Goal: Task Accomplishment & Management: Use online tool/utility

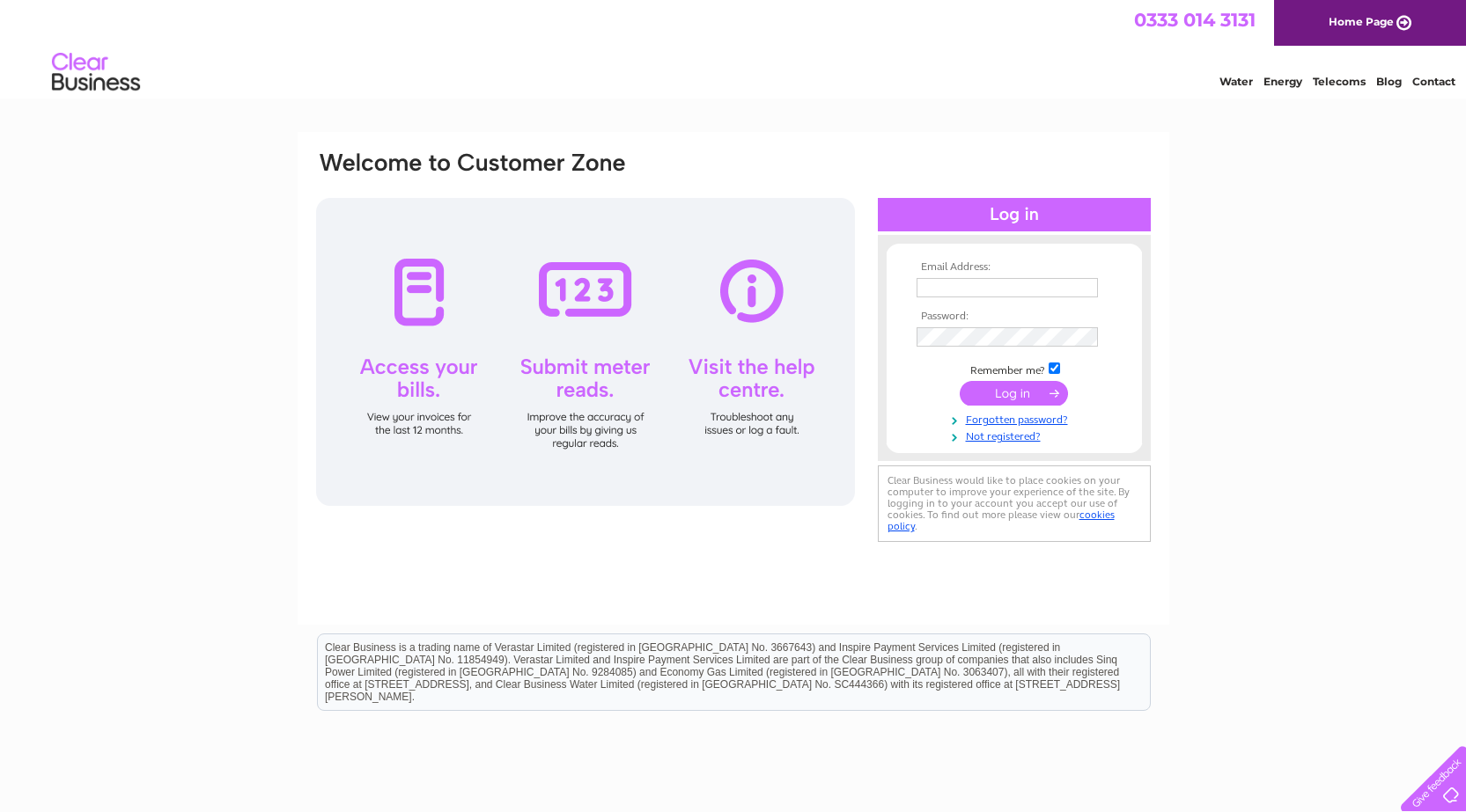
type input "hjapmccaw@btinternet.com"
click at [1011, 212] on div at bounding box center [1013, 215] width 273 height 33
click at [1031, 391] on input "submit" at bounding box center [1014, 393] width 108 height 25
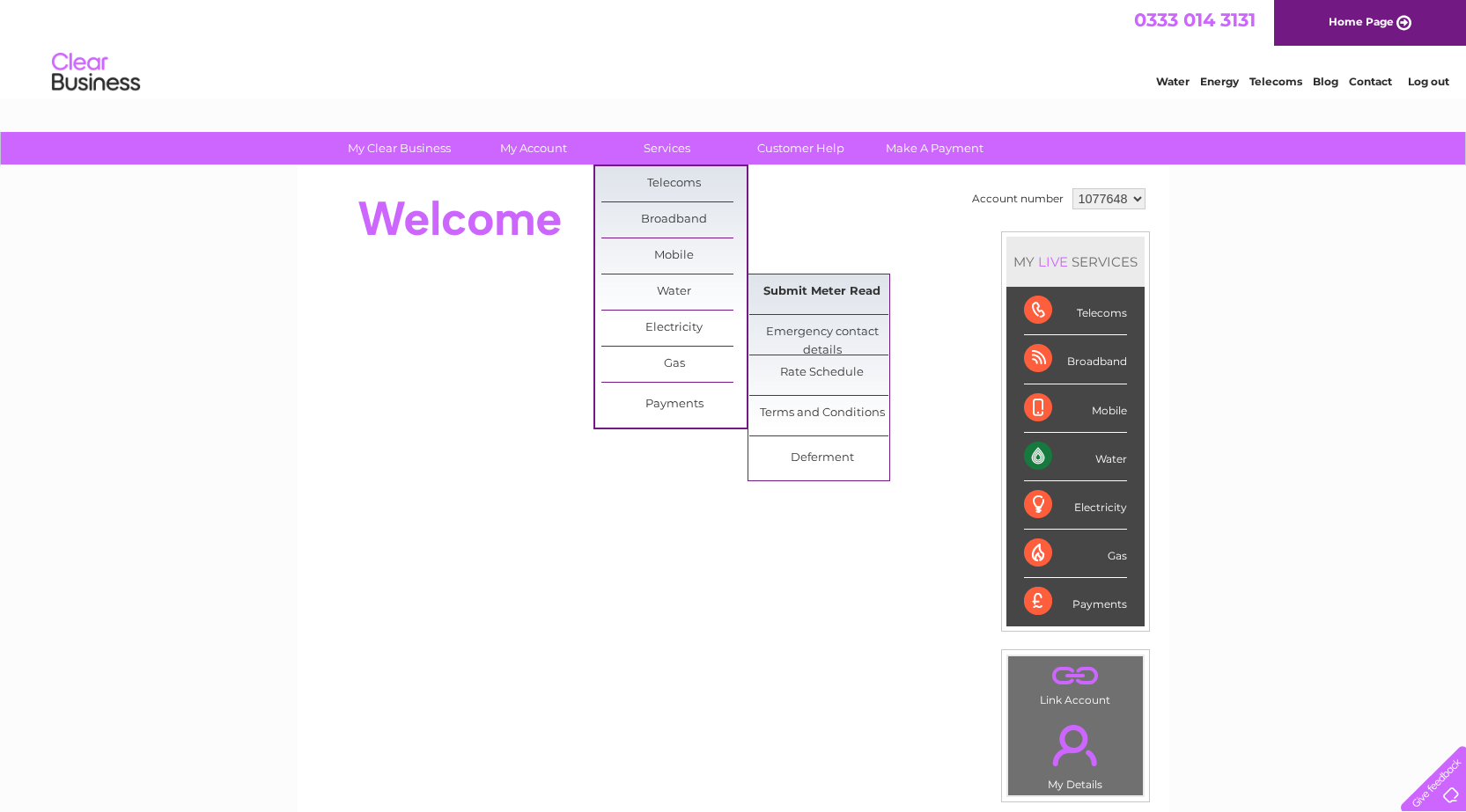
click at [788, 297] on link "Submit Meter Read" at bounding box center [822, 292] width 146 height 35
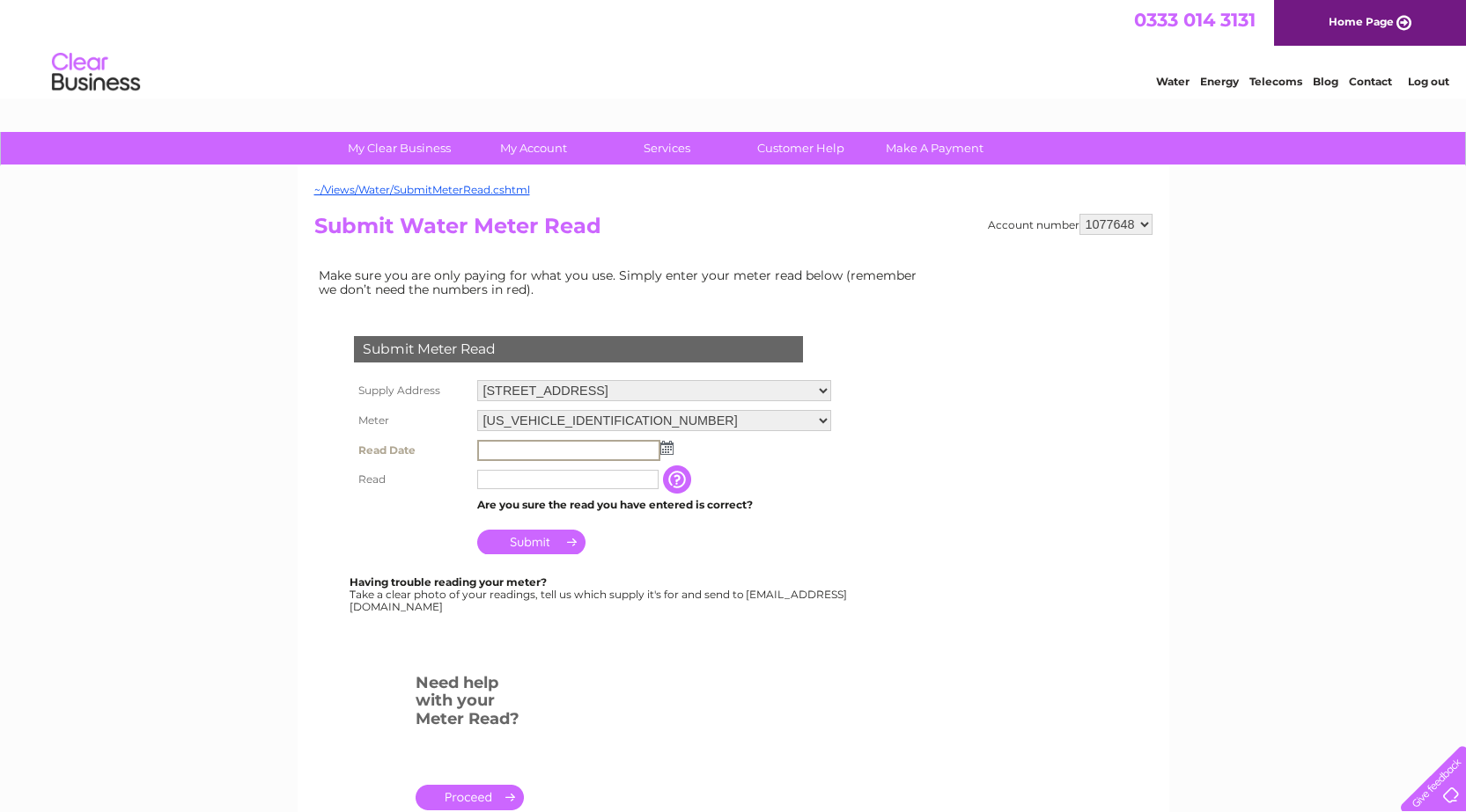
click at [493, 453] on input "text" at bounding box center [569, 450] width 183 height 21
click at [663, 451] on img at bounding box center [665, 447] width 13 height 14
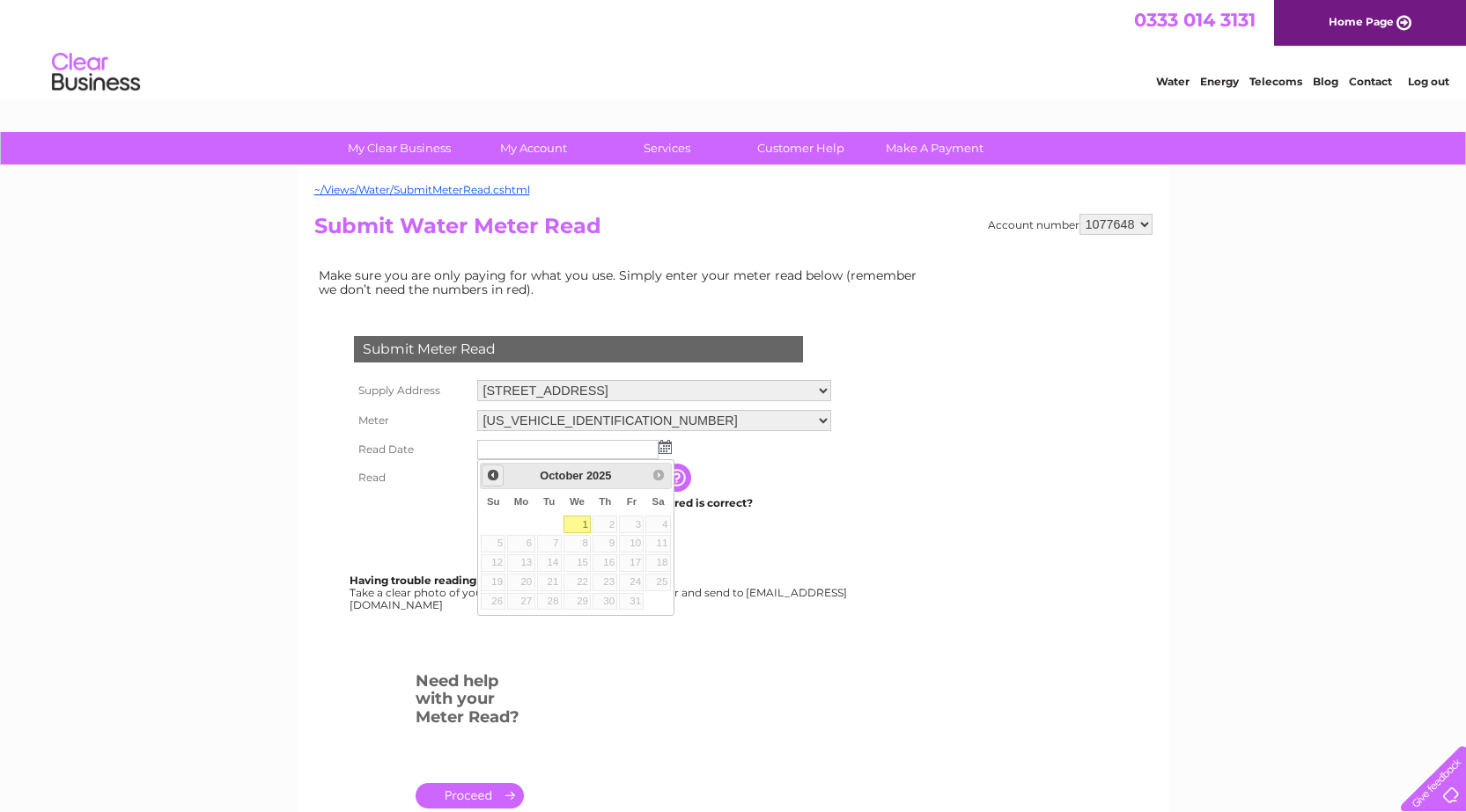
click at [492, 478] on span "Prev" at bounding box center [493, 475] width 14 height 14
click at [509, 451] on input "text" at bounding box center [569, 450] width 183 height 21
click at [559, 599] on link "30" at bounding box center [548, 602] width 25 height 18
type input "2025/09/30"
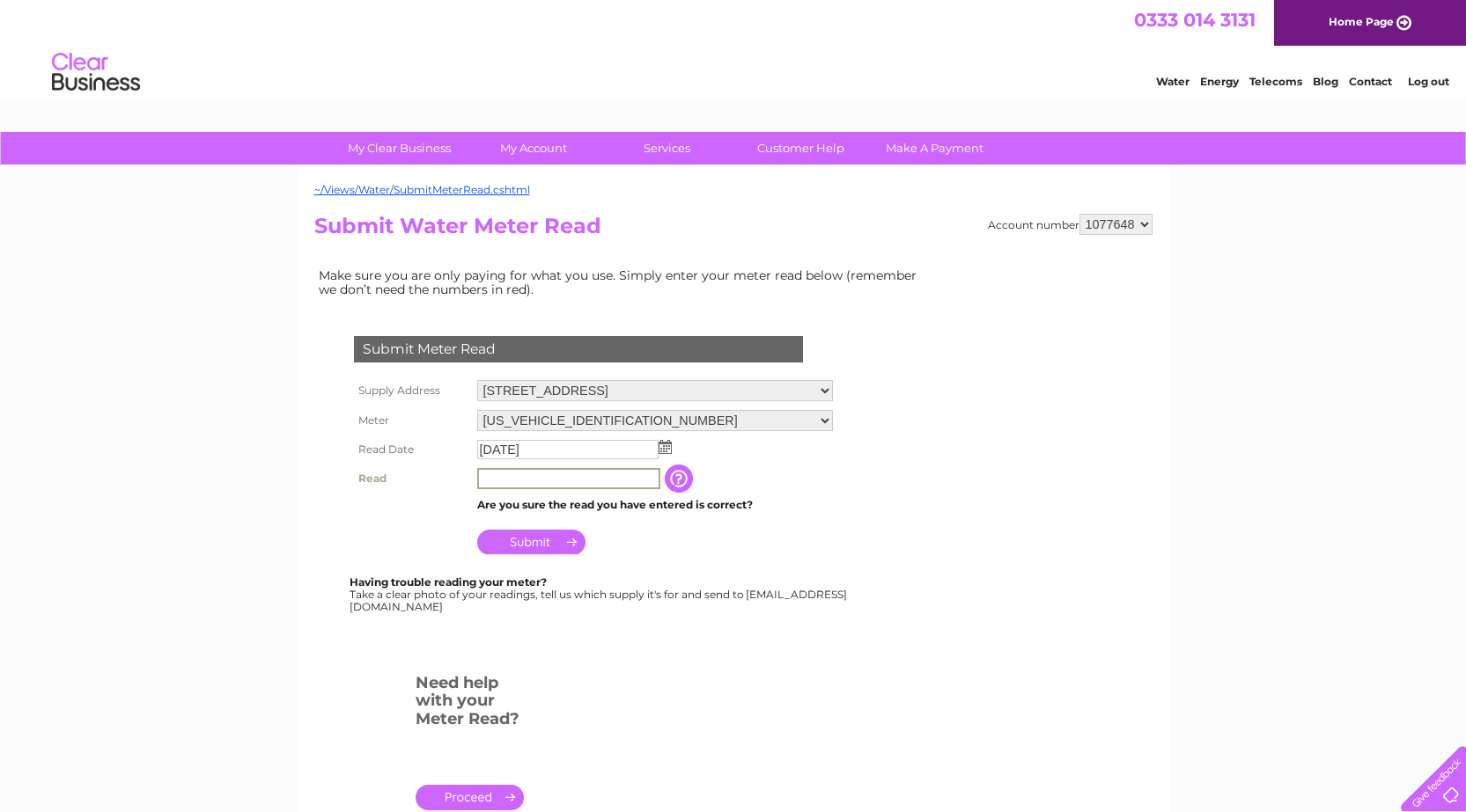
click at [527, 479] on input "text" at bounding box center [569, 478] width 183 height 21
type input "5420"
click at [561, 544] on input "Submit" at bounding box center [532, 539] width 108 height 25
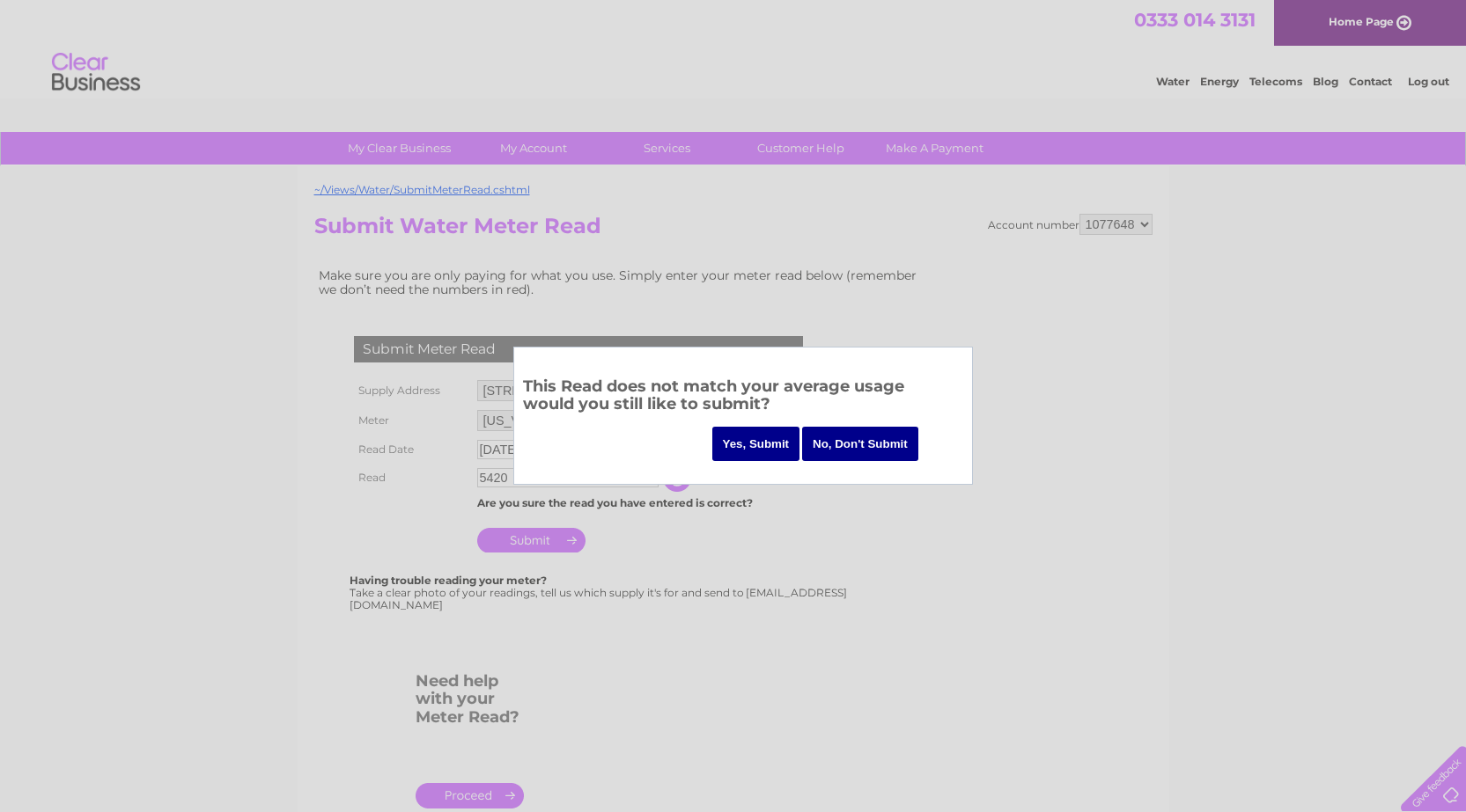
click at [761, 447] on input "Yes, Submit" at bounding box center [755, 444] width 88 height 34
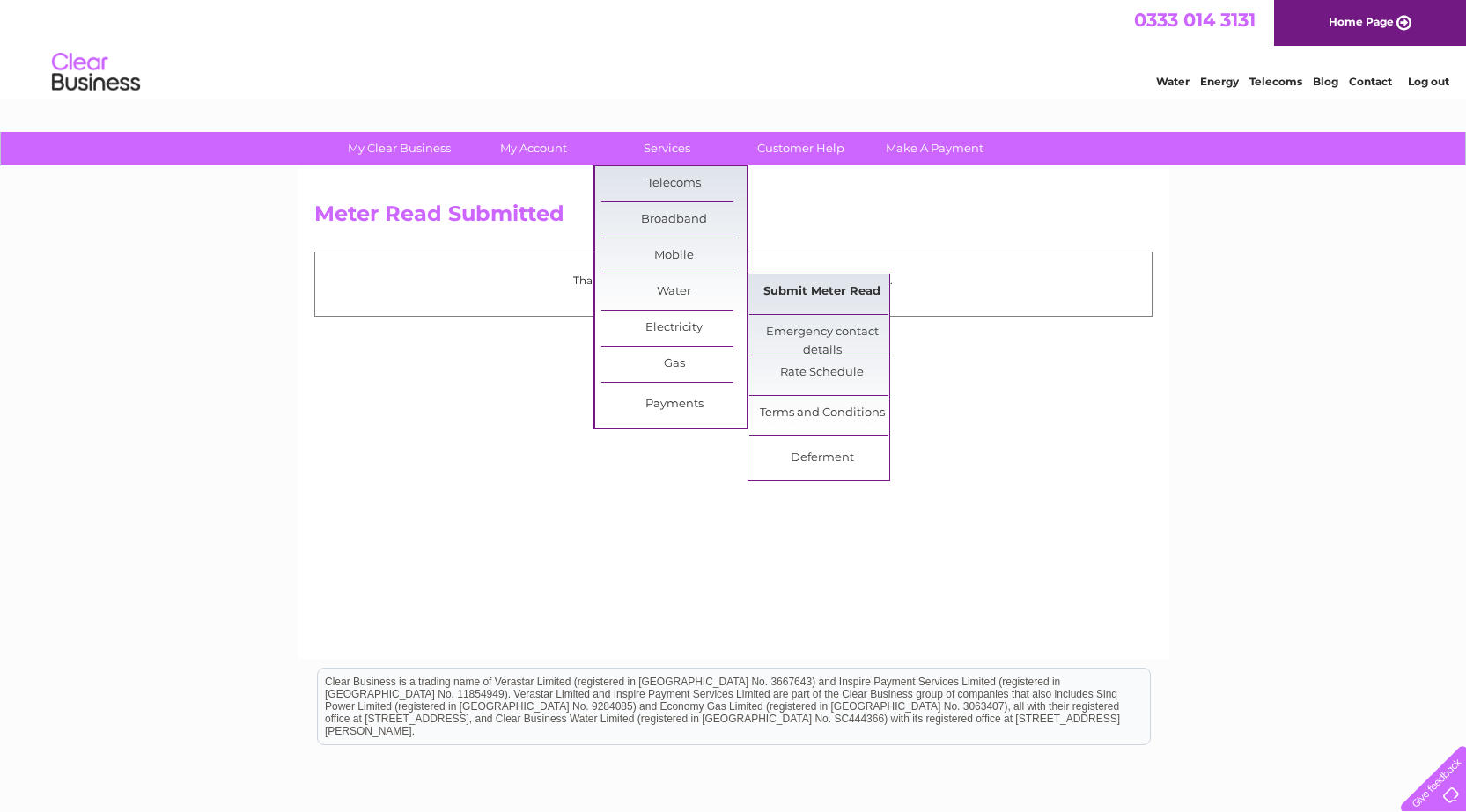
click at [802, 298] on link "Submit Meter Read" at bounding box center [822, 292] width 146 height 35
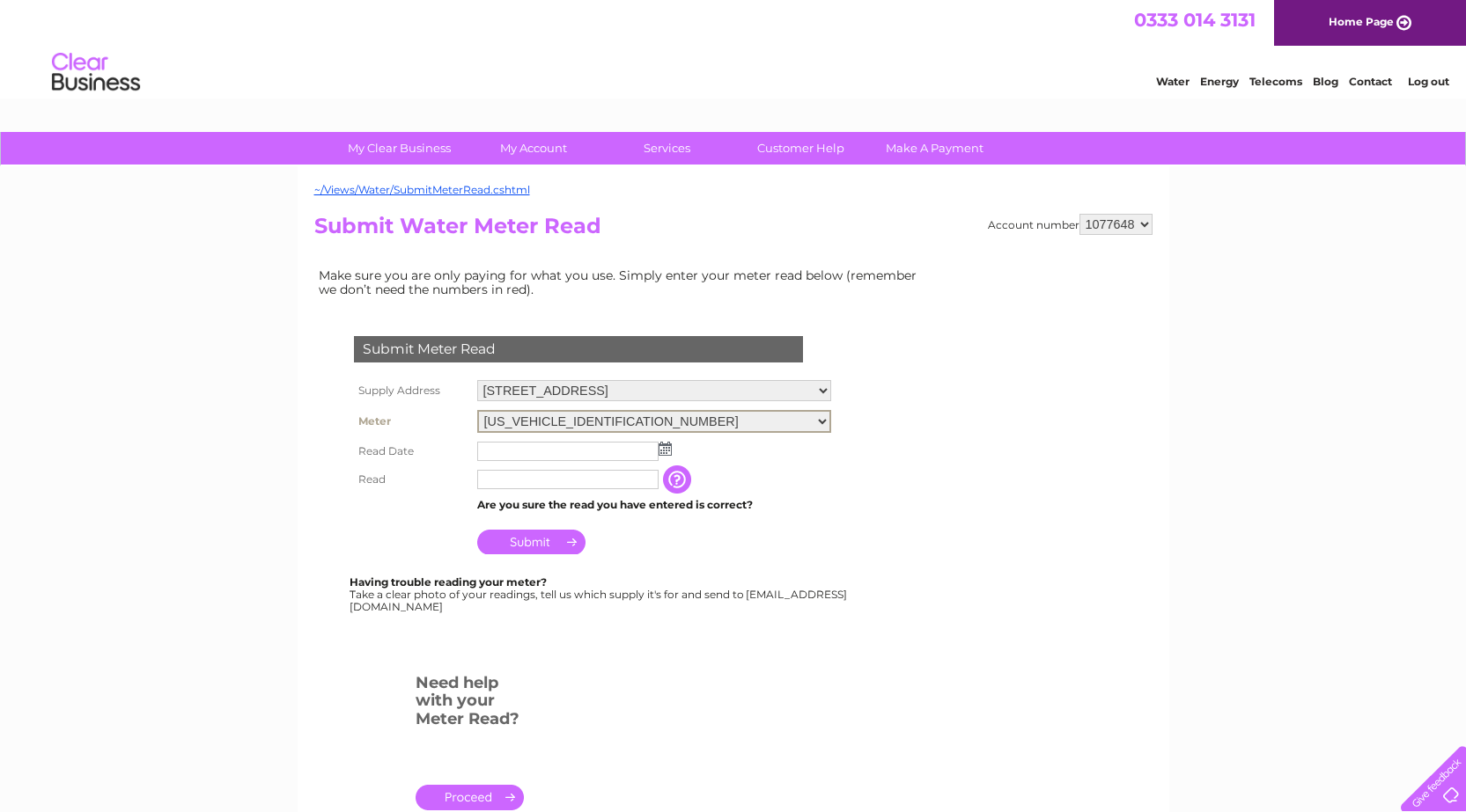
click at [831, 420] on select "06ELSTER19M191961 06ELSTER22M361855 ELSTER" at bounding box center [654, 421] width 353 height 23
select select "419173"
click at [478, 410] on select "06ELSTER19M191961 06ELSTER22M361855 ELSTER" at bounding box center [654, 421] width 353 height 23
click at [665, 448] on img at bounding box center [665, 447] width 13 height 14
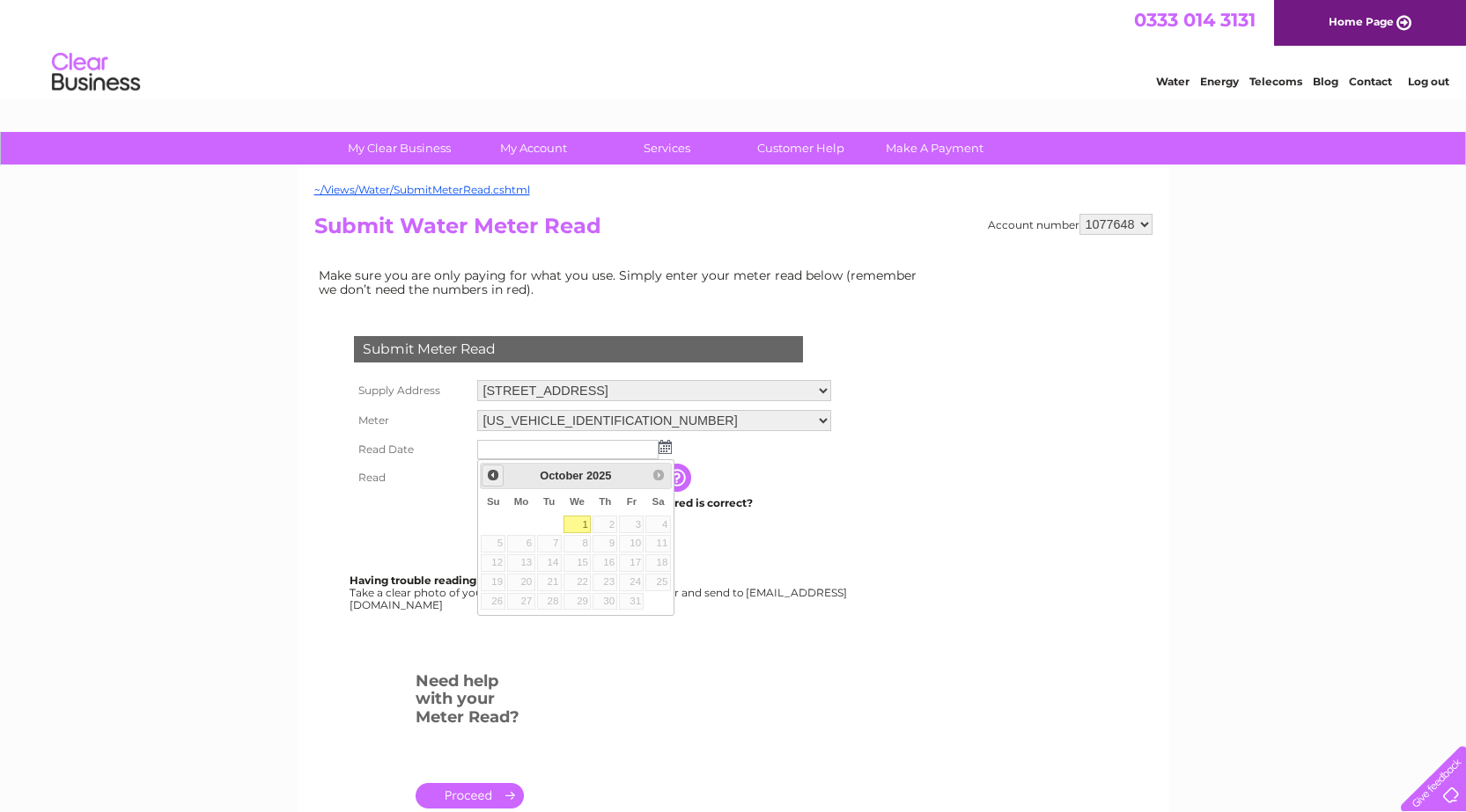
click at [492, 478] on span "Prev" at bounding box center [493, 475] width 14 height 14
click at [548, 598] on link "30" at bounding box center [548, 602] width 25 height 18
type input "[DATE]"
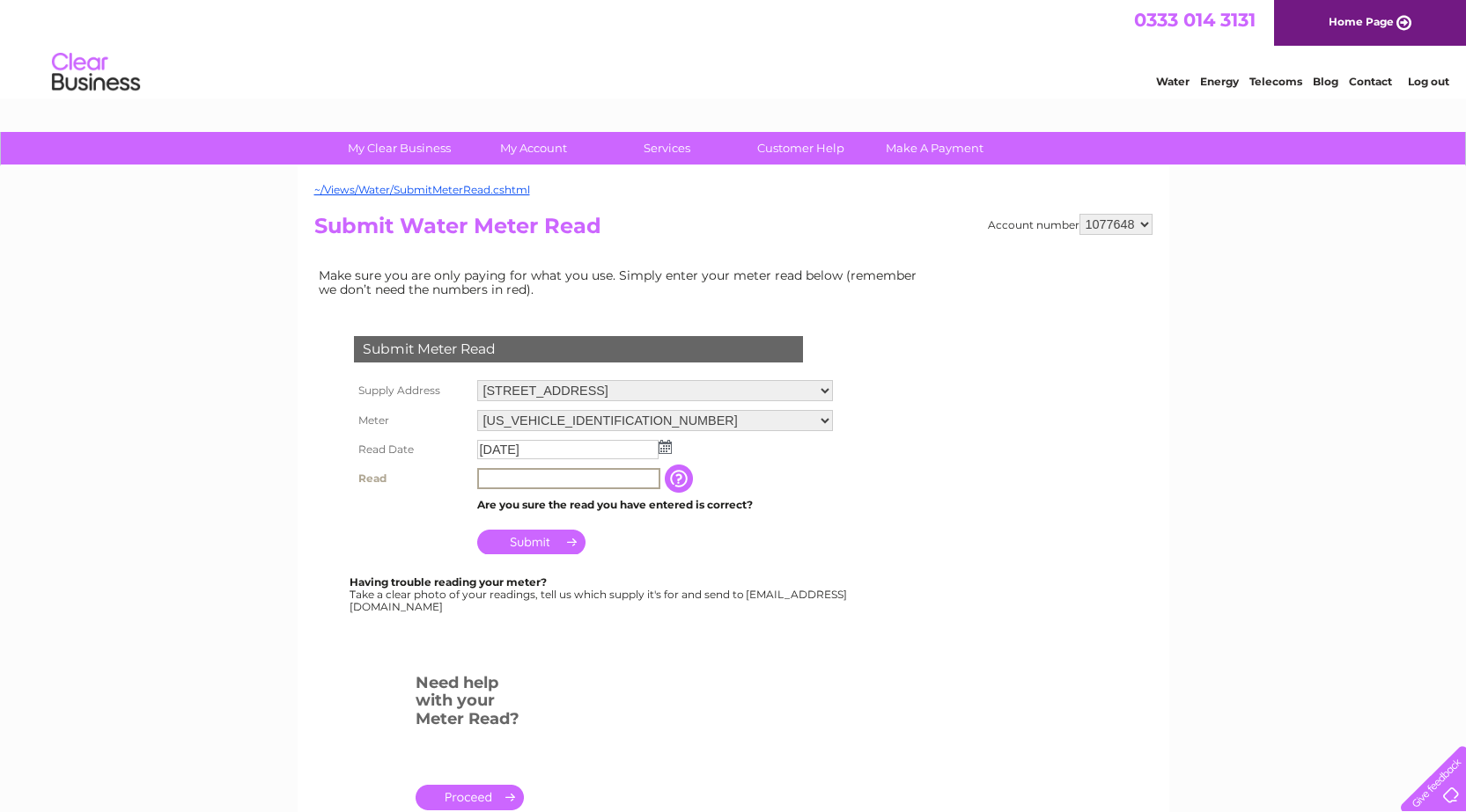
click at [538, 478] on input "text" at bounding box center [569, 478] width 183 height 21
type input "4455"
click at [536, 546] on input "Submit" at bounding box center [532, 539] width 108 height 25
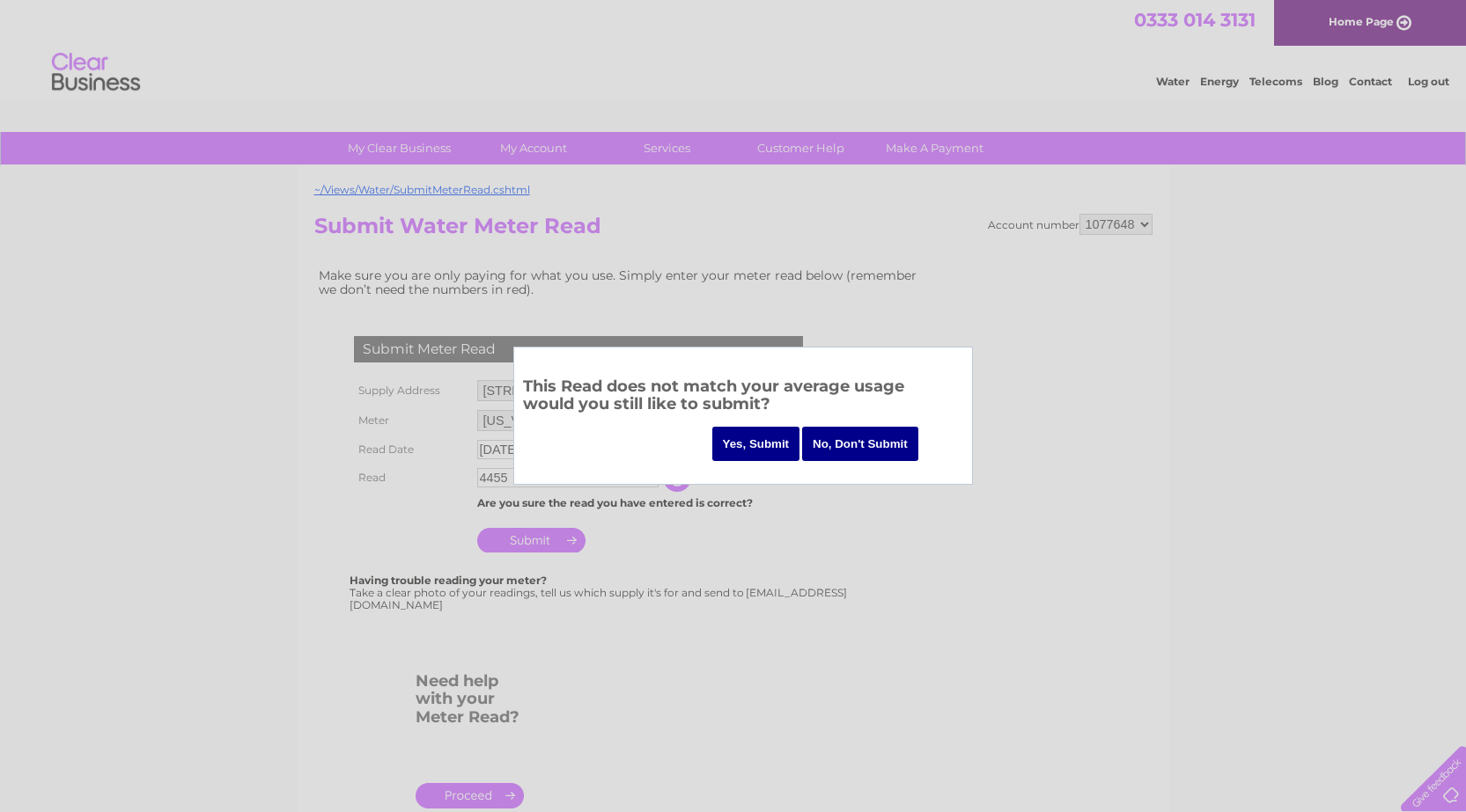
click at [778, 440] on input "Yes, Submit" at bounding box center [755, 444] width 88 height 34
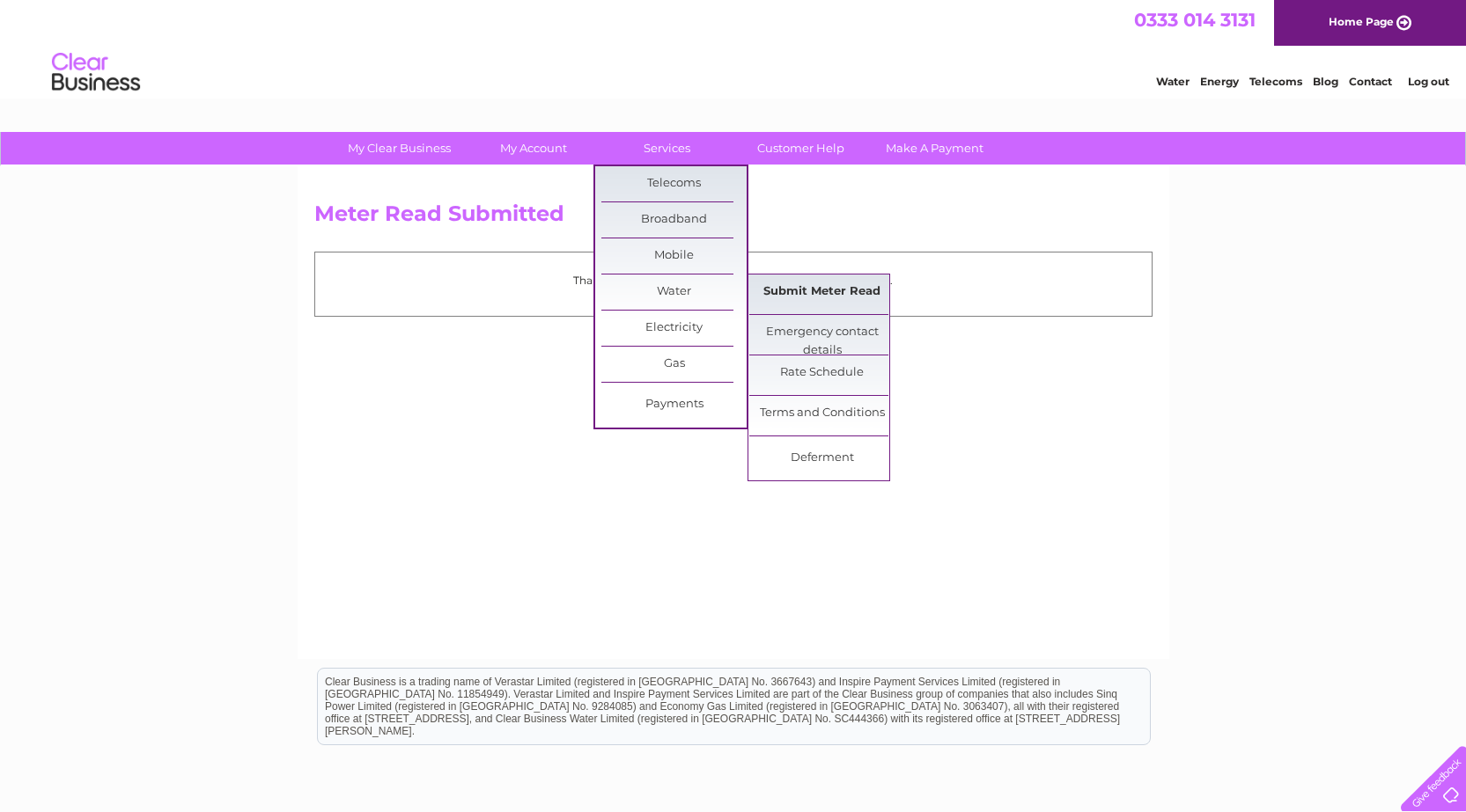
click at [786, 300] on link "Submit Meter Read" at bounding box center [822, 292] width 146 height 35
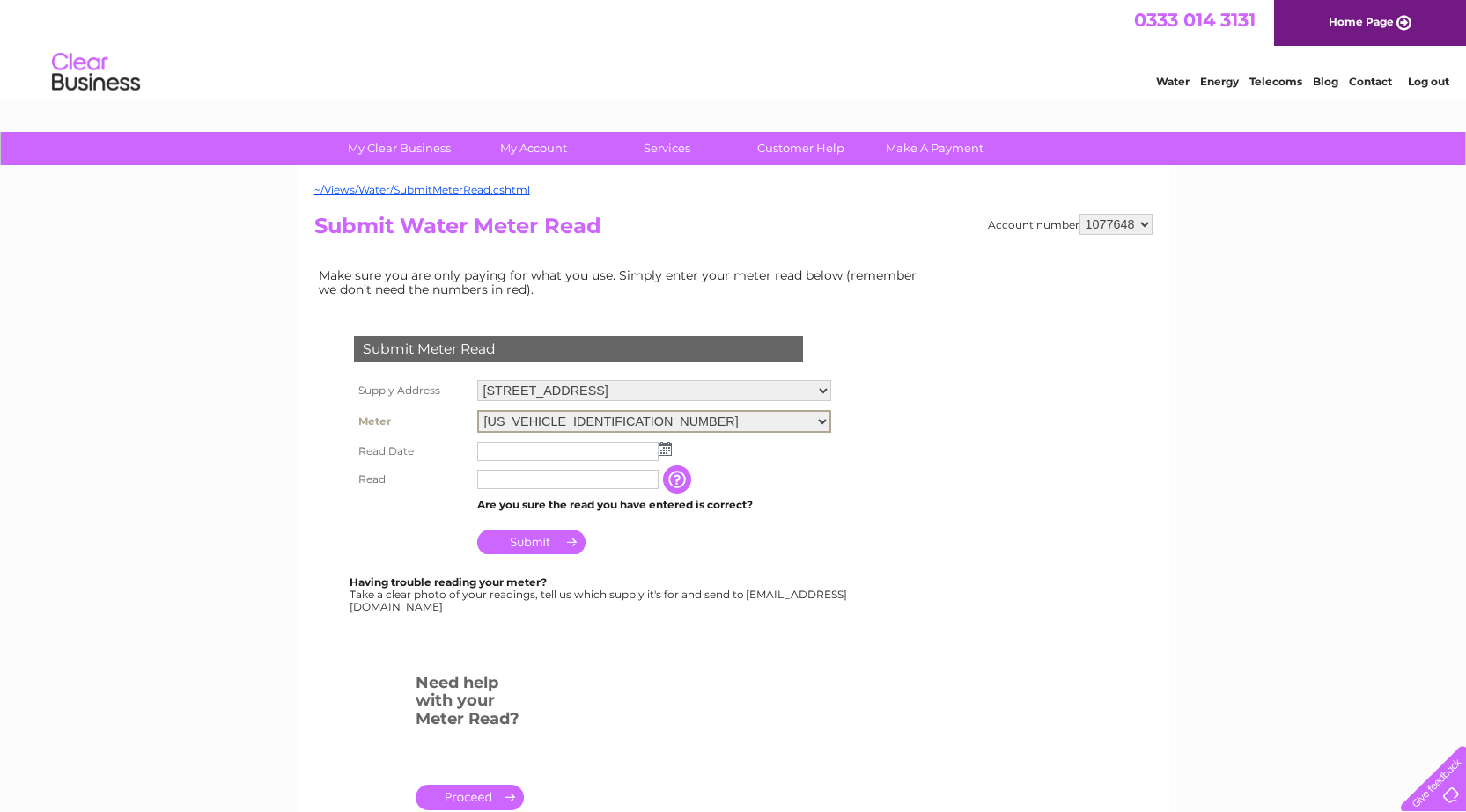
click at [831, 421] on select "[US_VEHICLE_IDENTIFICATION_NUMBER] [US_VEHICLE_IDENTIFICATION_NUMBER] ELSTER" at bounding box center [654, 421] width 353 height 23
click at [831, 418] on select "[US_VEHICLE_IDENTIFICATION_NUMBER] [US_VEHICLE_IDENTIFICATION_NUMBER] ELSTER" at bounding box center [654, 421] width 353 height 23
select select "433457"
click at [478, 410] on select "[US_VEHICLE_IDENTIFICATION_NUMBER] [US_VEHICLE_IDENTIFICATION_NUMBER] ELSTER" at bounding box center [654, 421] width 353 height 23
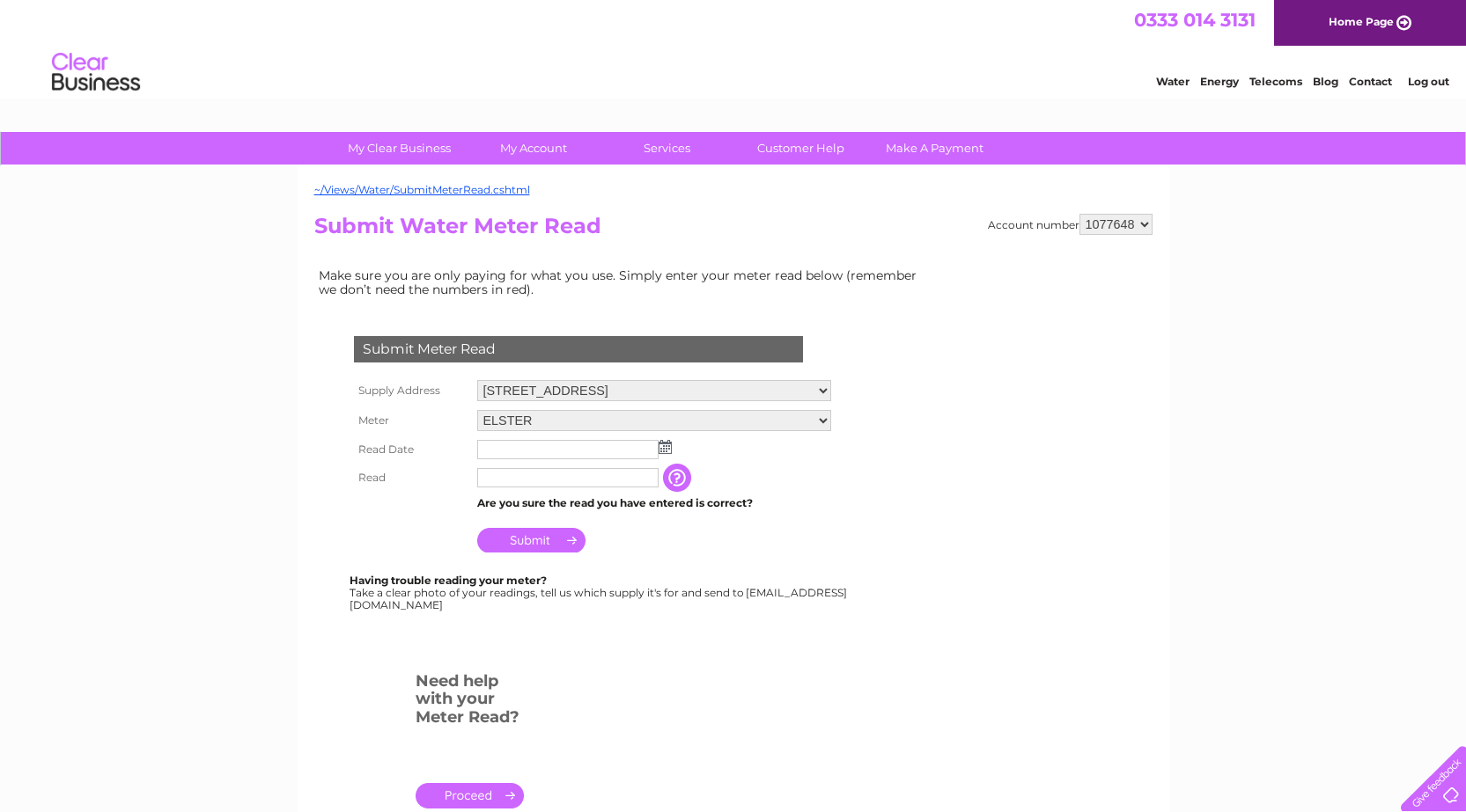
click at [553, 419] on select "06ELSTER19M191961 06ELSTER22M361855 ELSTER" at bounding box center [654, 420] width 353 height 21
click at [831, 418] on select "06ELSTER19M191961 06ELSTER22M361855 ELSTER" at bounding box center [654, 421] width 353 height 23
click at [831, 420] on select "06ELSTER19M191961 06ELSTER22M361855 ELSTER" at bounding box center [654, 421] width 353 height 23
click at [831, 391] on select "[STREET_ADDRESS]" at bounding box center [654, 391] width 353 height 23
click at [851, 472] on form "Submit Meter Read Supply Address Braehead Farm, Glassford, Strathaven, Lanarksh…" at bounding box center [622, 580] width 616 height 558
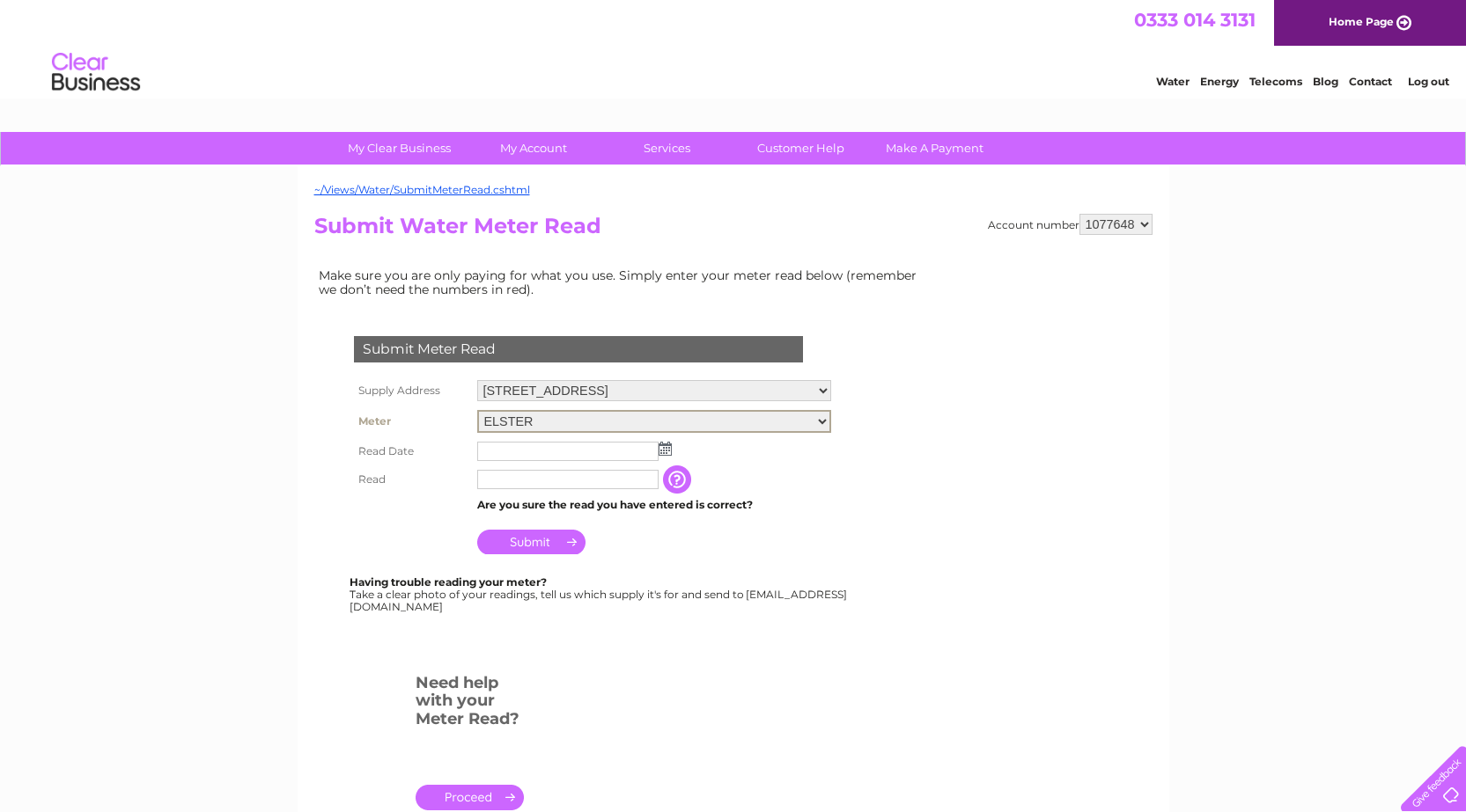
click at [592, 423] on select "06ELSTER19M191961 06ELSTER22M361855 ELSTER" at bounding box center [654, 421] width 353 height 23
click at [593, 423] on select "06ELSTER19M191961 06ELSTER22M361855 ELSTER" at bounding box center [654, 421] width 353 height 23
click at [435, 478] on th "Read" at bounding box center [411, 477] width 123 height 29
click at [665, 448] on img at bounding box center [665, 447] width 13 height 14
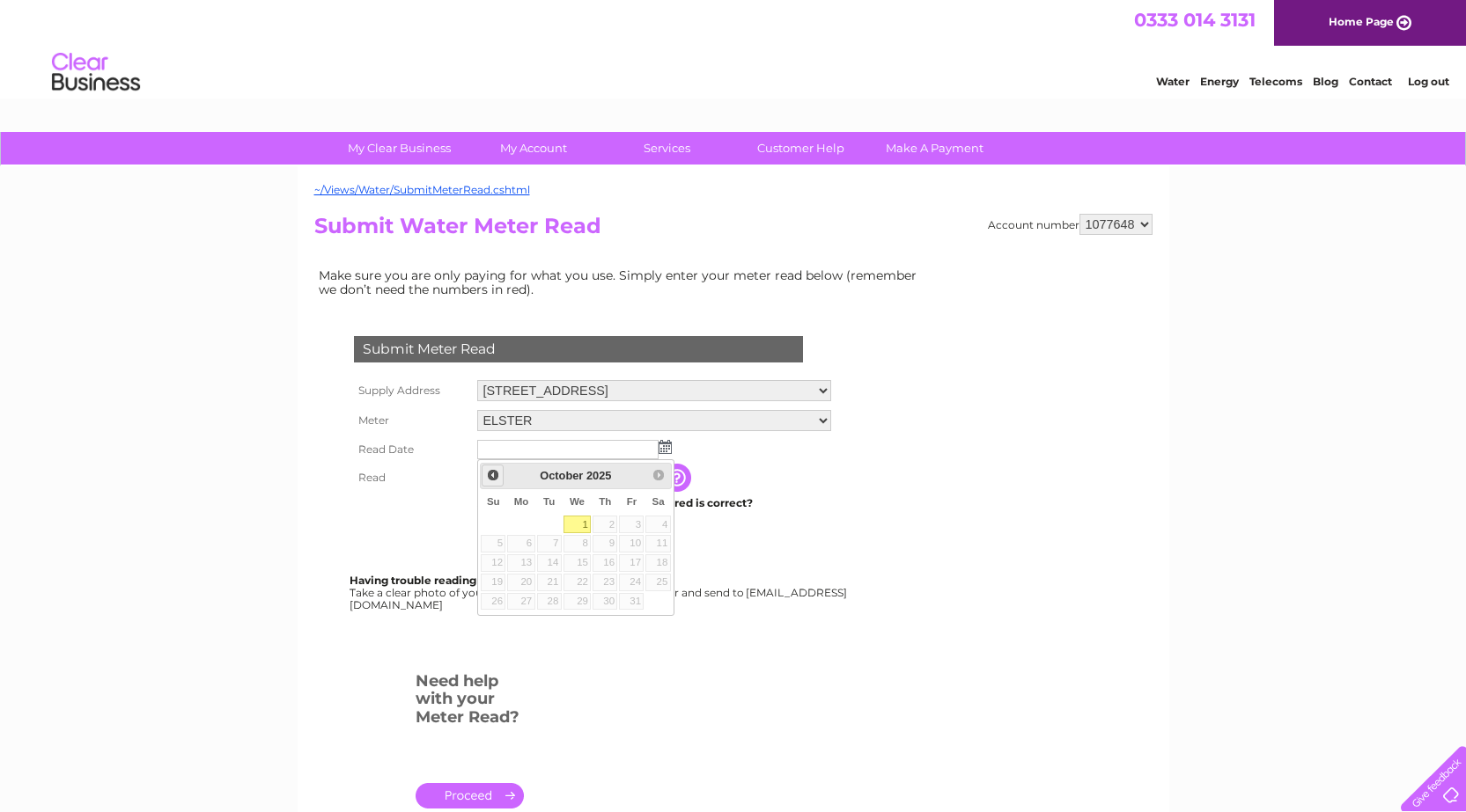
click at [491, 471] on span "Prev" at bounding box center [493, 475] width 14 height 14
click at [553, 602] on link "30" at bounding box center [548, 602] width 25 height 18
type input "2025/09/30"
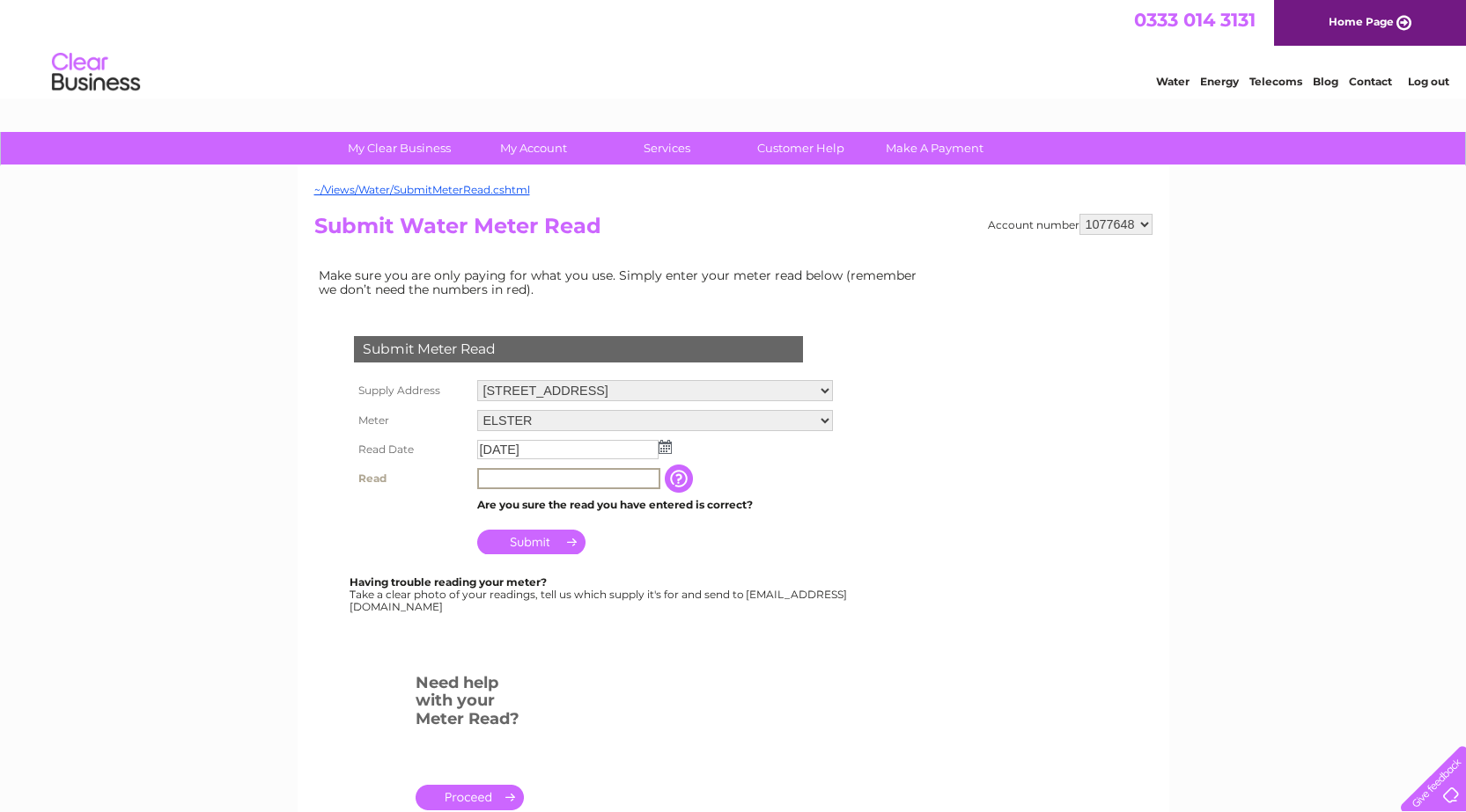
click at [486, 478] on input "text" at bounding box center [569, 478] width 183 height 21
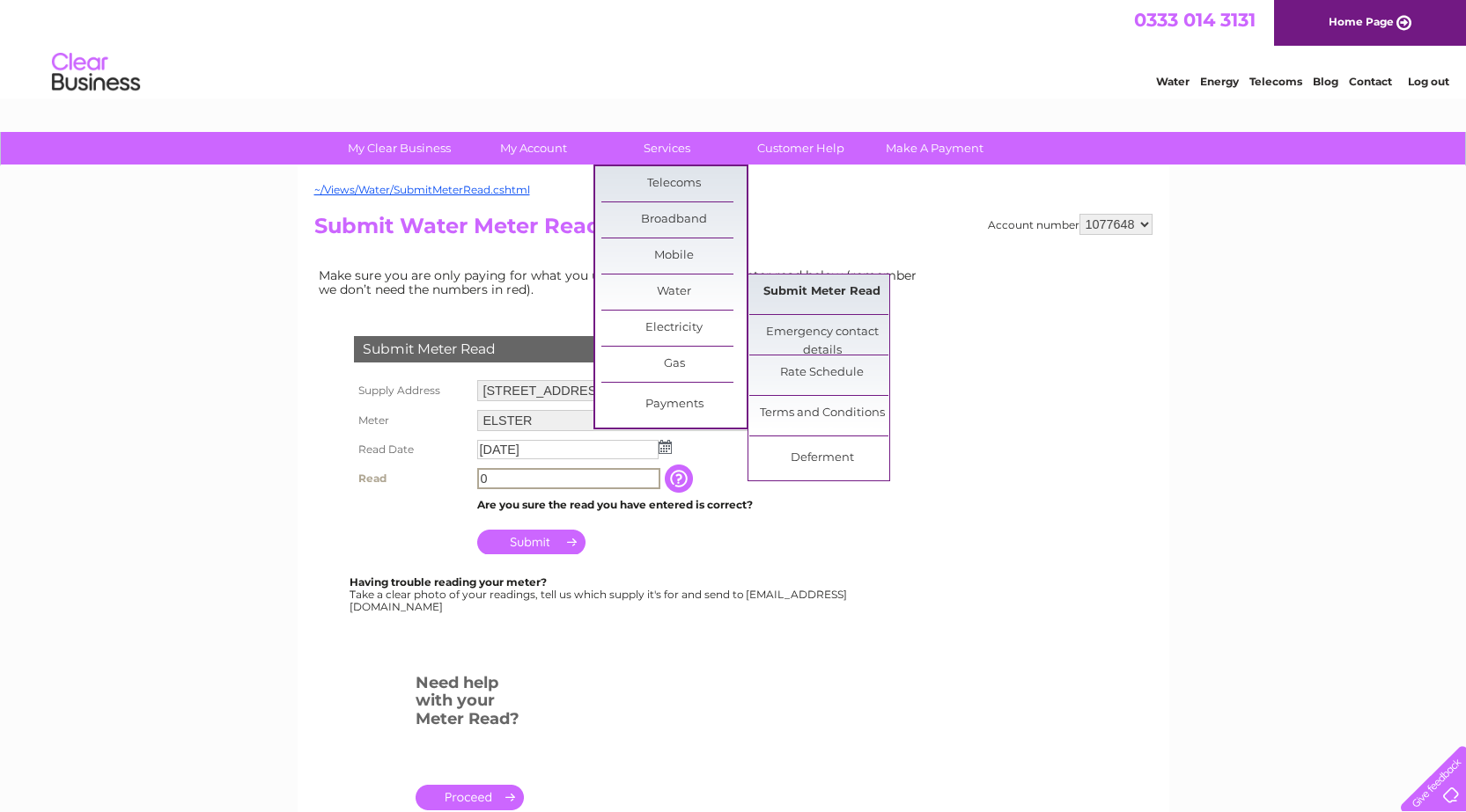
type input "0"
click at [805, 295] on link "Submit Meter Read" at bounding box center [822, 292] width 146 height 35
